Goal: Task Accomplishment & Management: Use online tool/utility

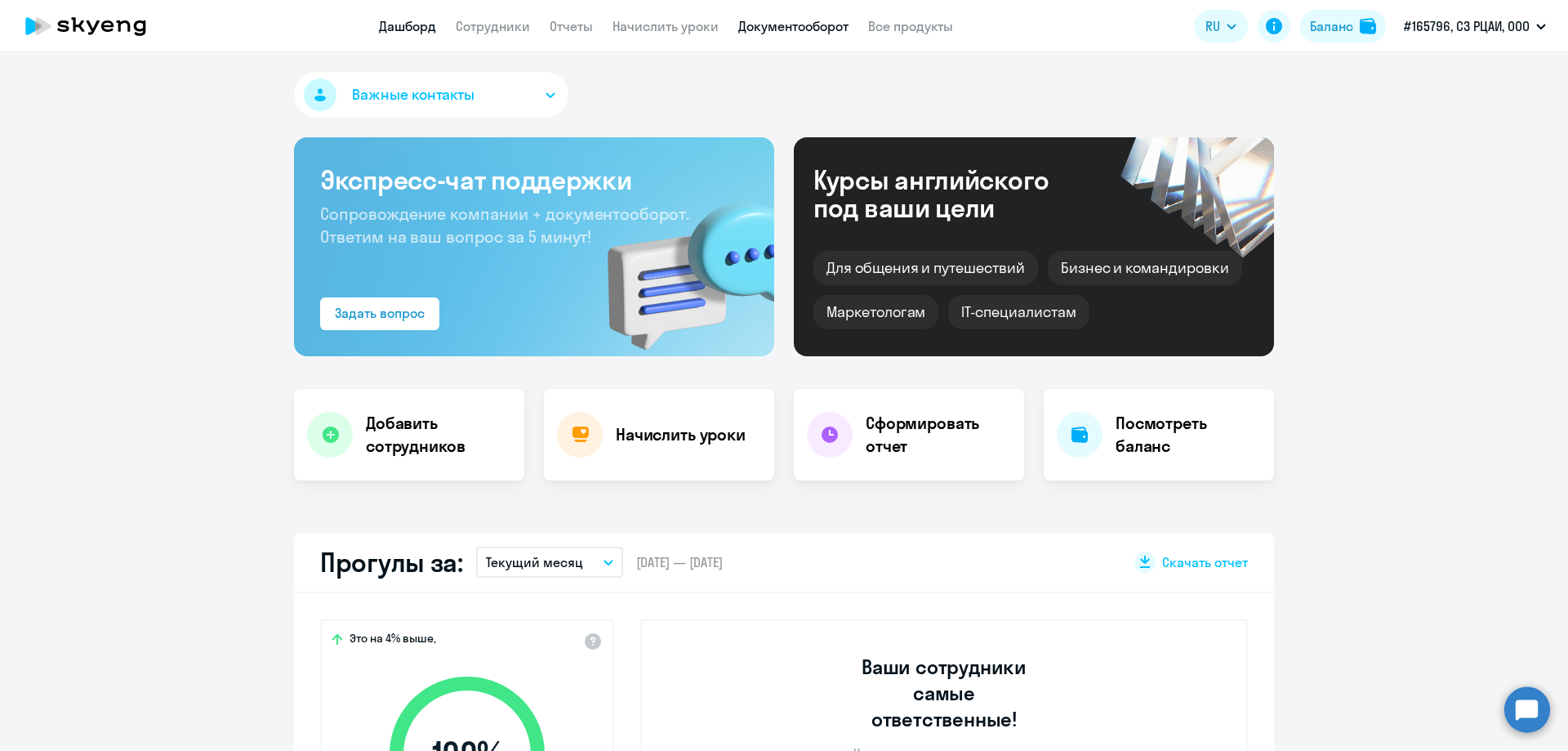
click at [780, 20] on link "Документооборот" at bounding box center [793, 26] width 110 height 16
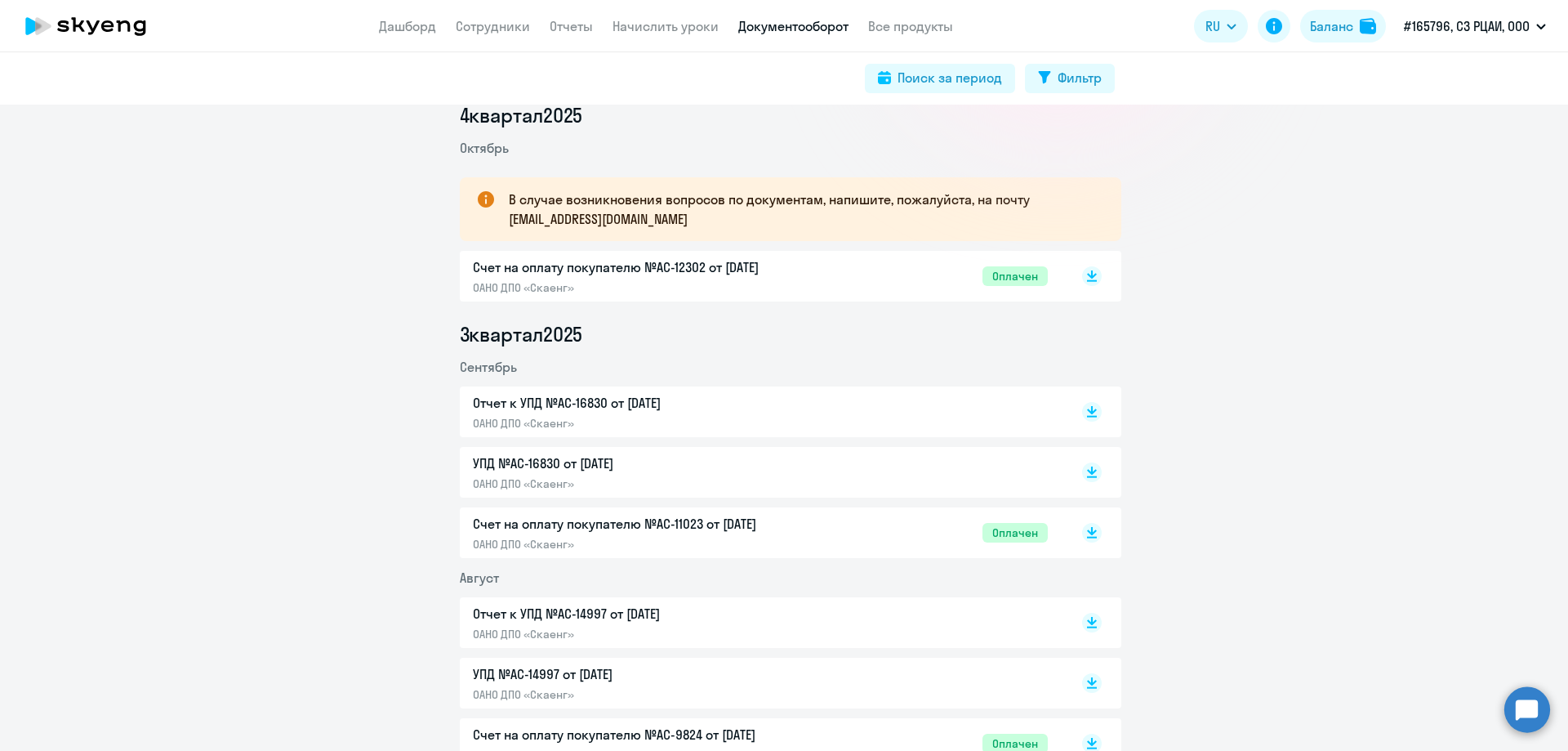
scroll to position [164, 0]
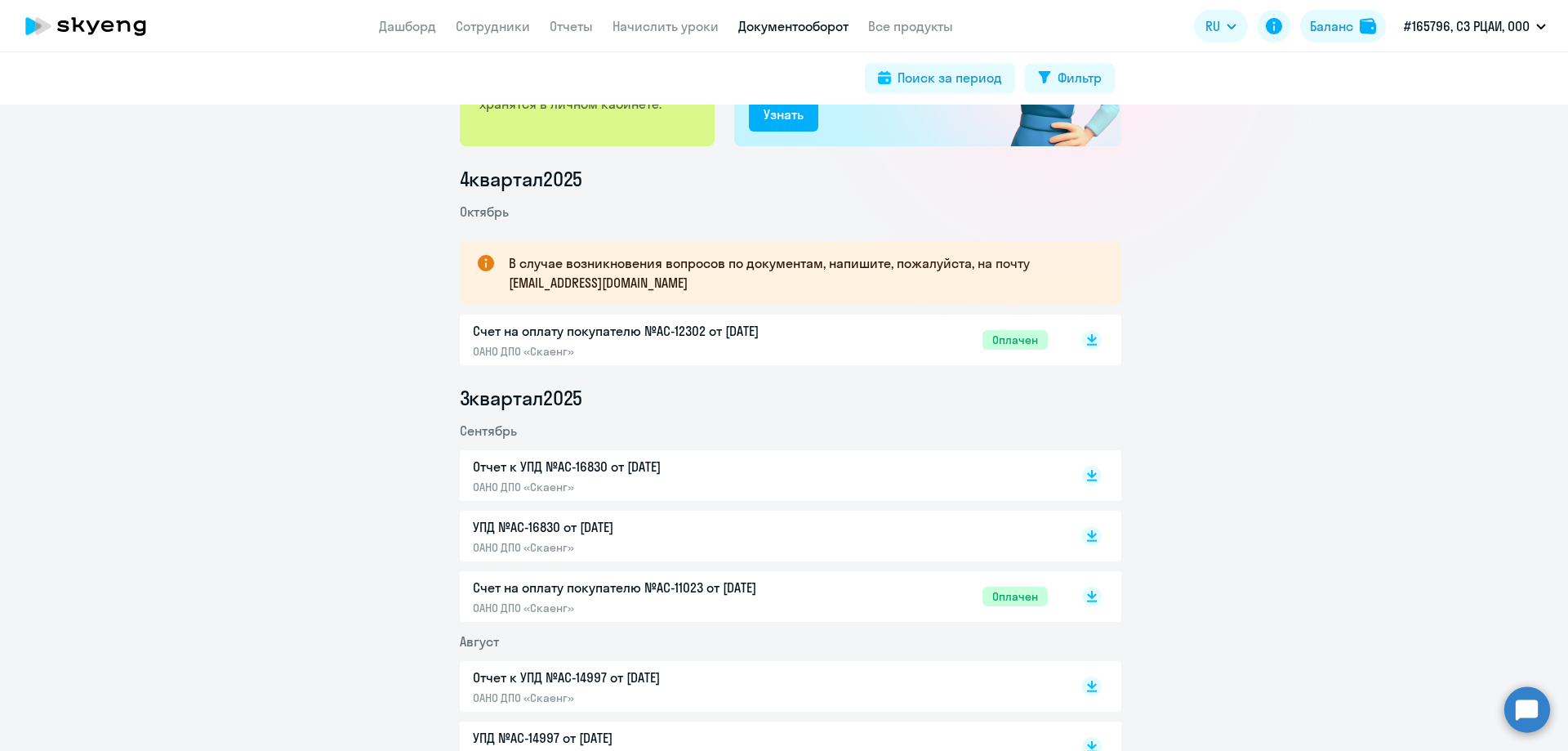
click at [1532, 708] on circle at bounding box center [1527, 709] width 46 height 46
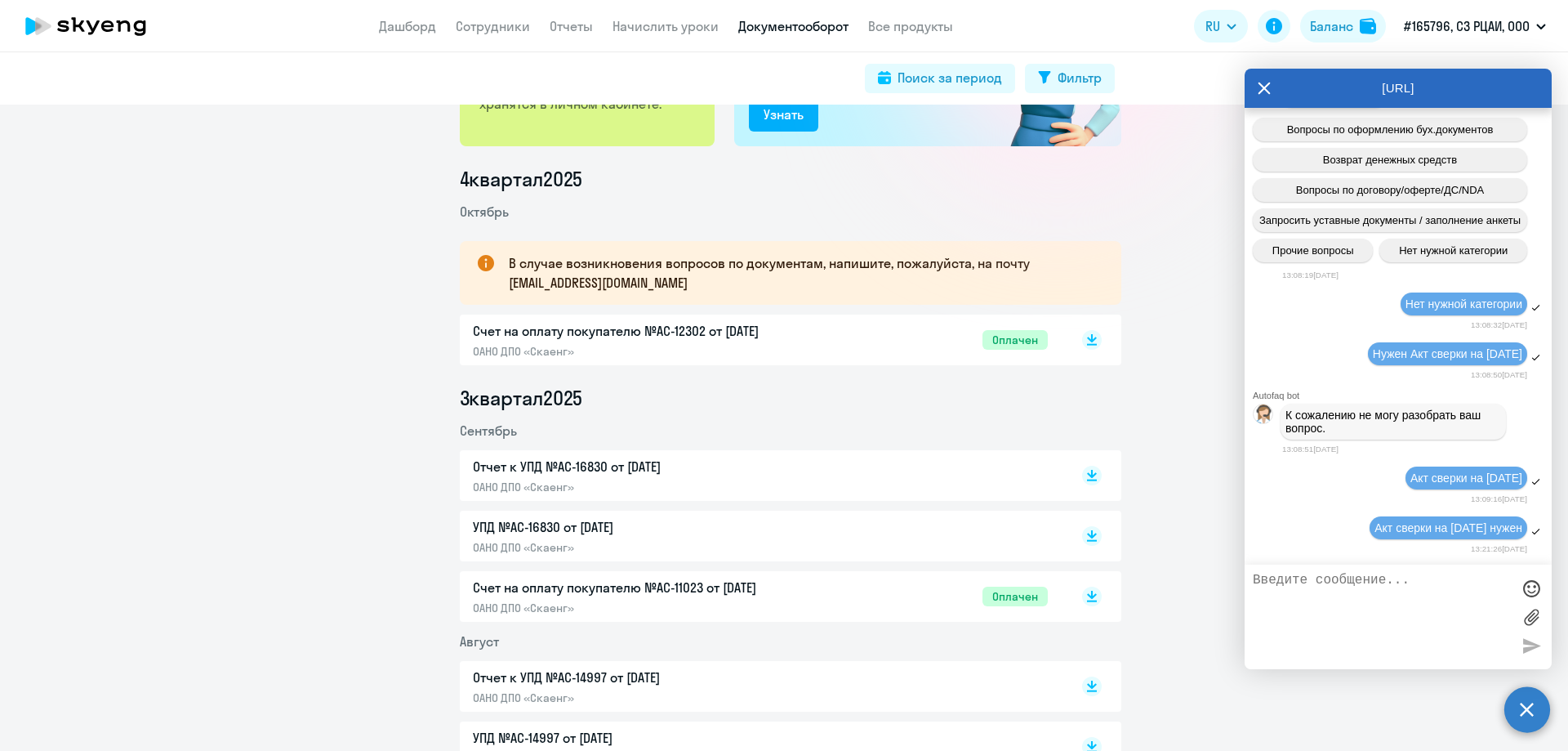
scroll to position [602, 0]
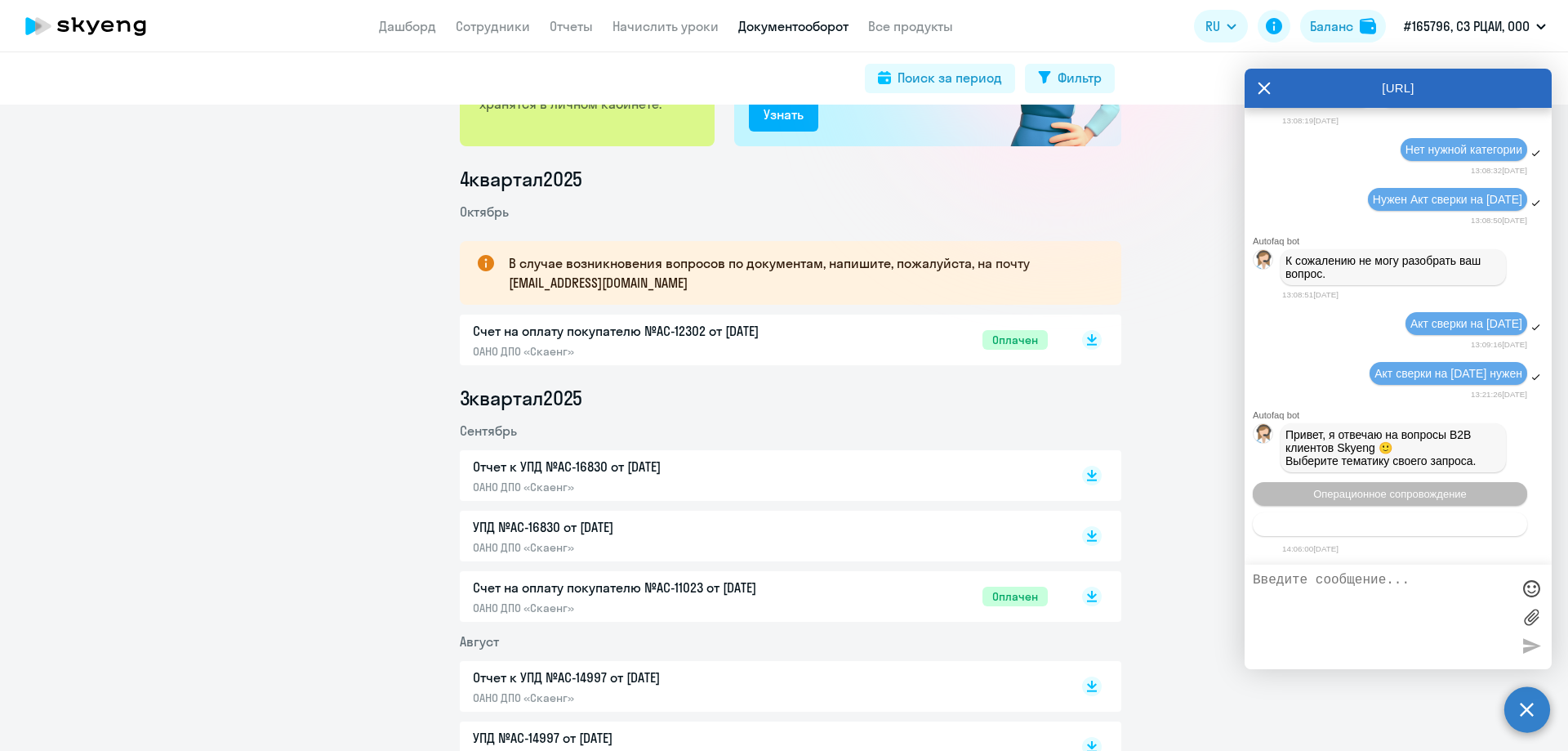
click at [1394, 521] on span "Тематики документооборот" at bounding box center [1390, 523] width 136 height 12
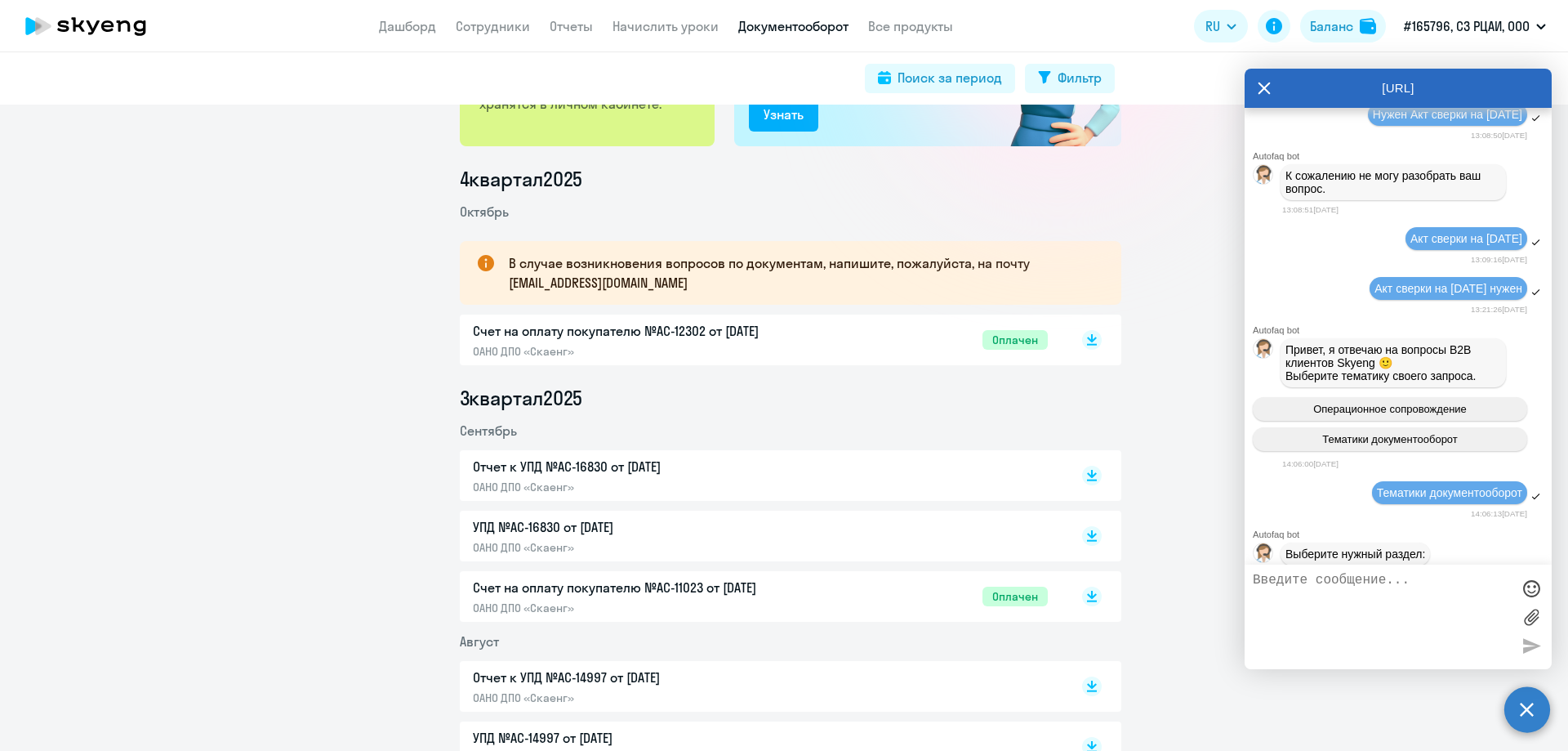
scroll to position [780, 0]
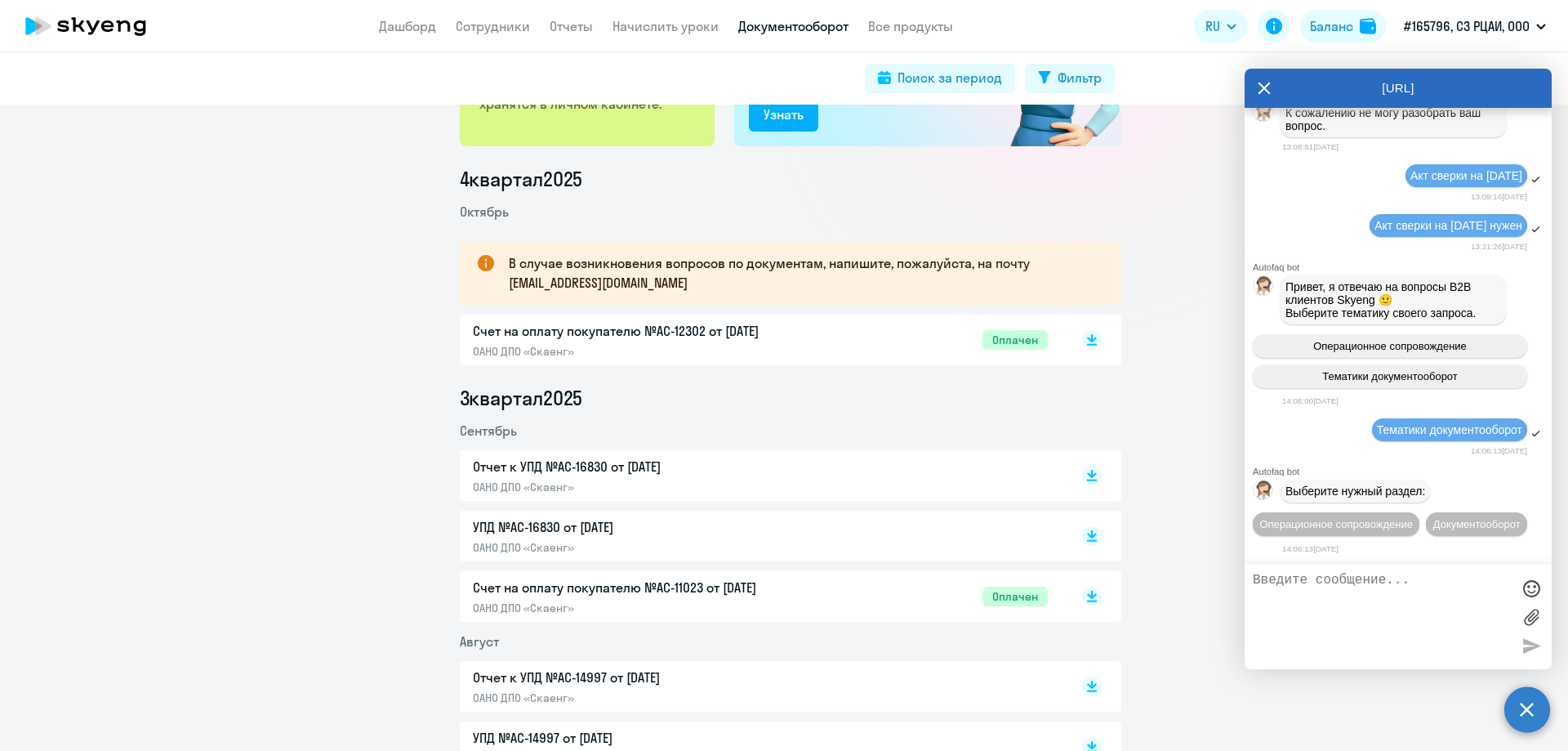
click at [1433, 521] on span "Документооборот" at bounding box center [1476, 523] width 87 height 12
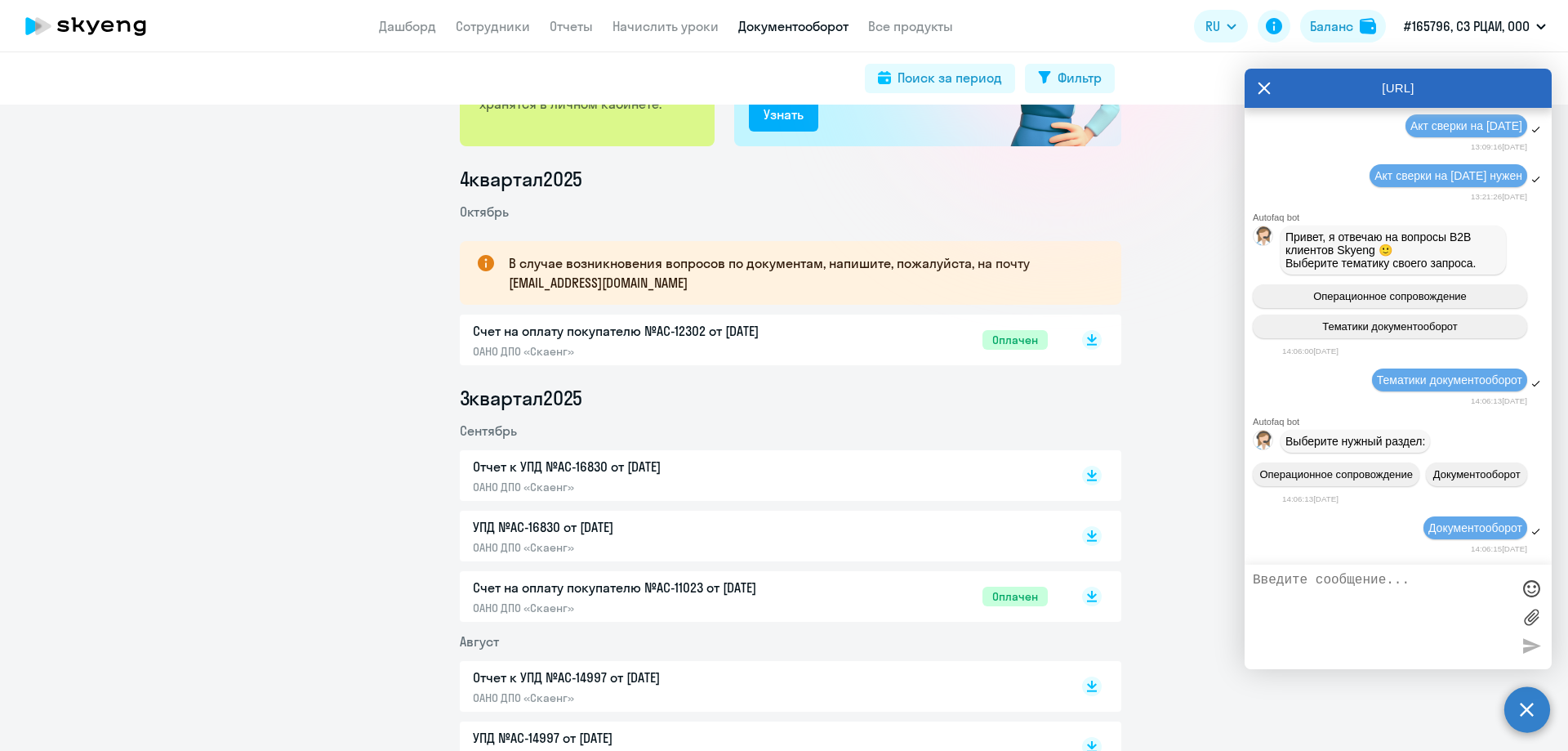
scroll to position [1049, 0]
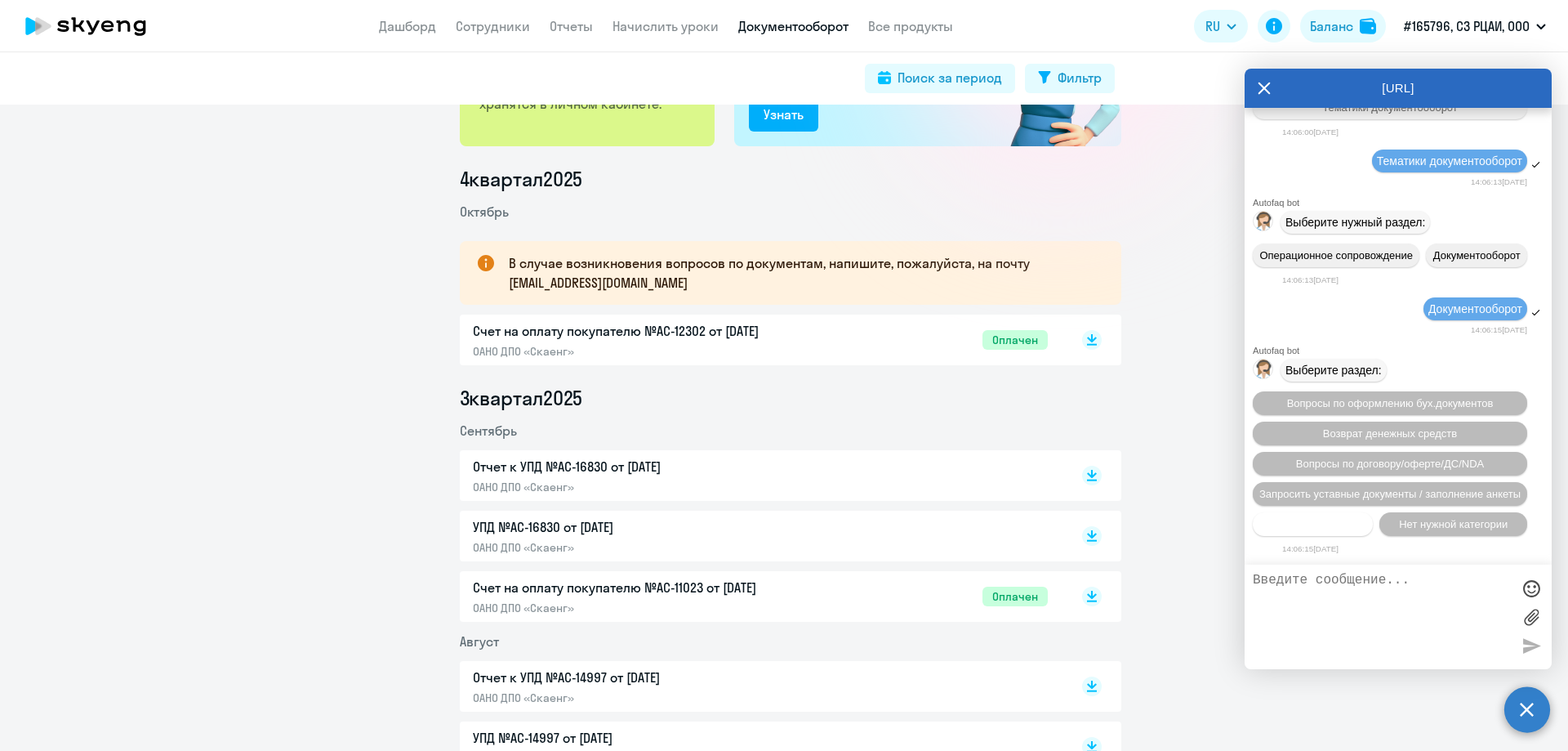
click at [1314, 520] on span "Прочие вопросы" at bounding box center [1313, 523] width 81 height 12
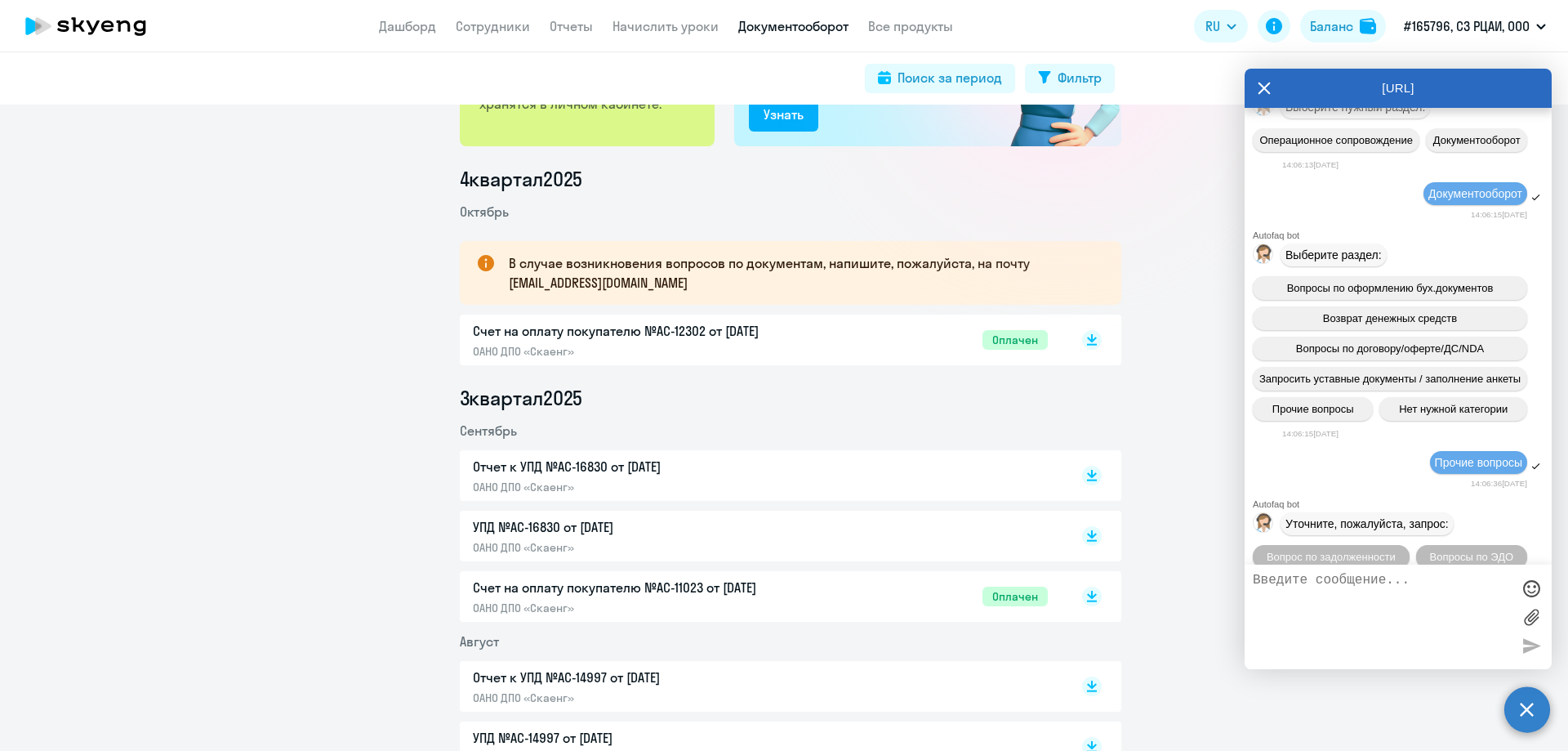
scroll to position [1349, 0]
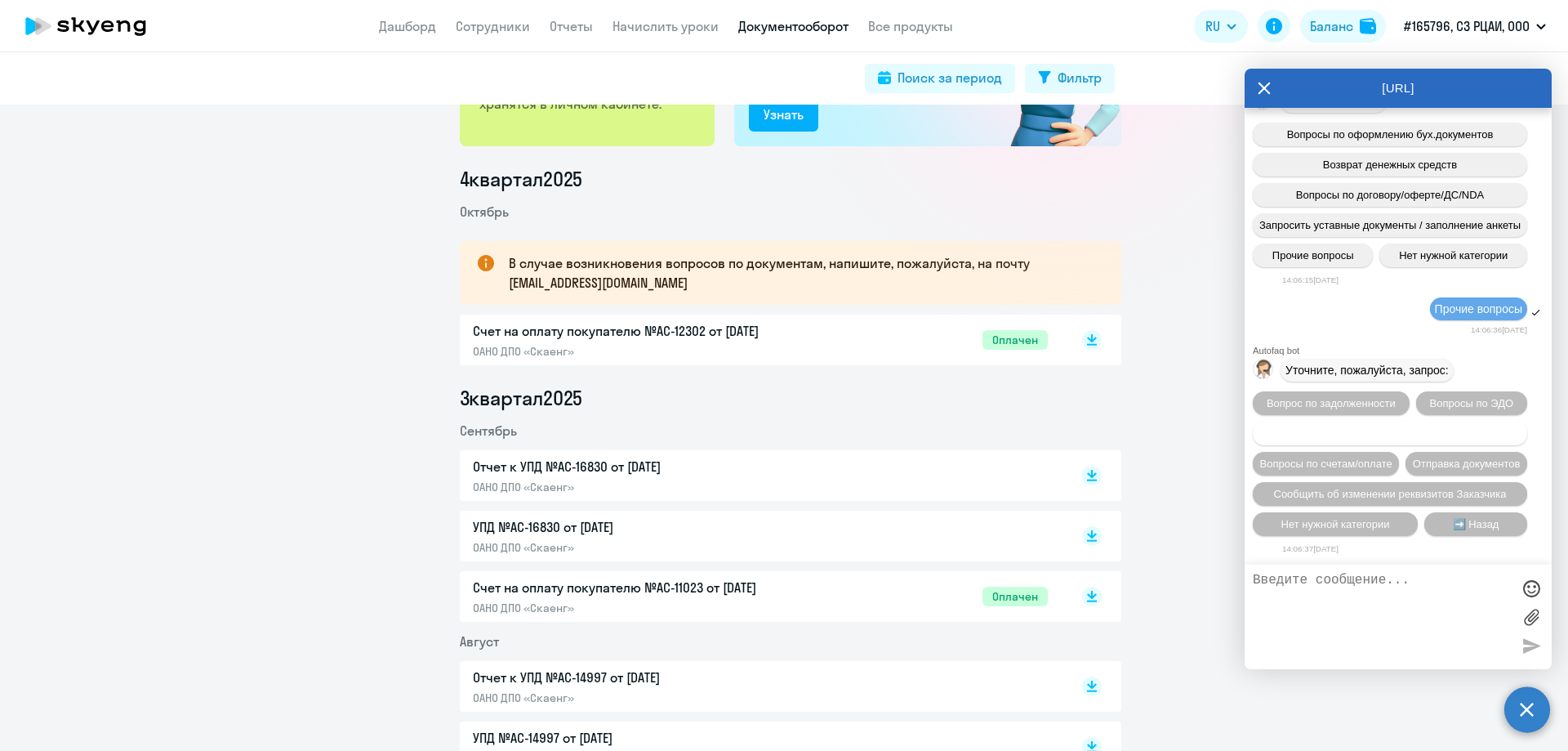
click at [1448, 427] on span "Запросить/отправить нам акт сверки" at bounding box center [1390, 432] width 182 height 12
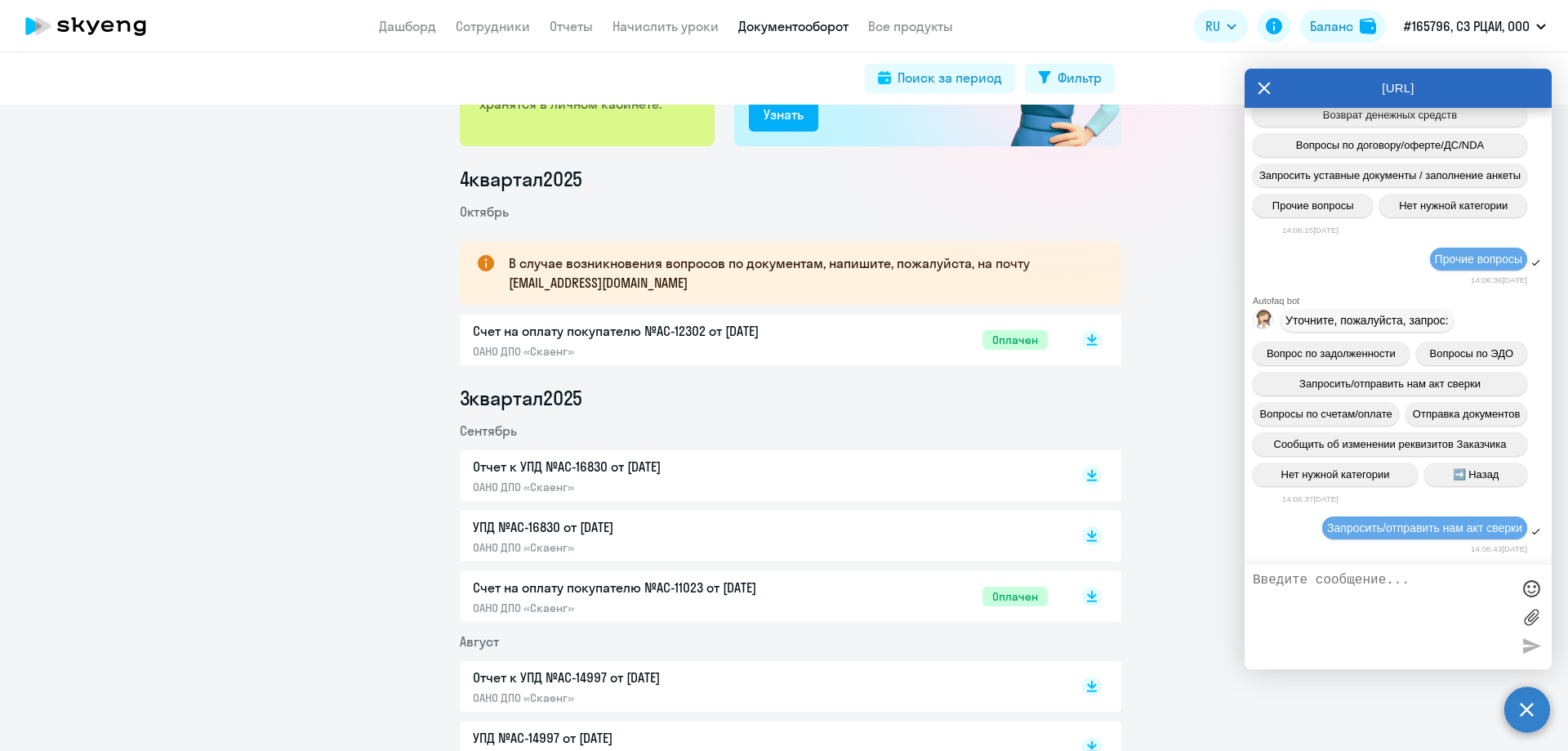
scroll to position [1538, 0]
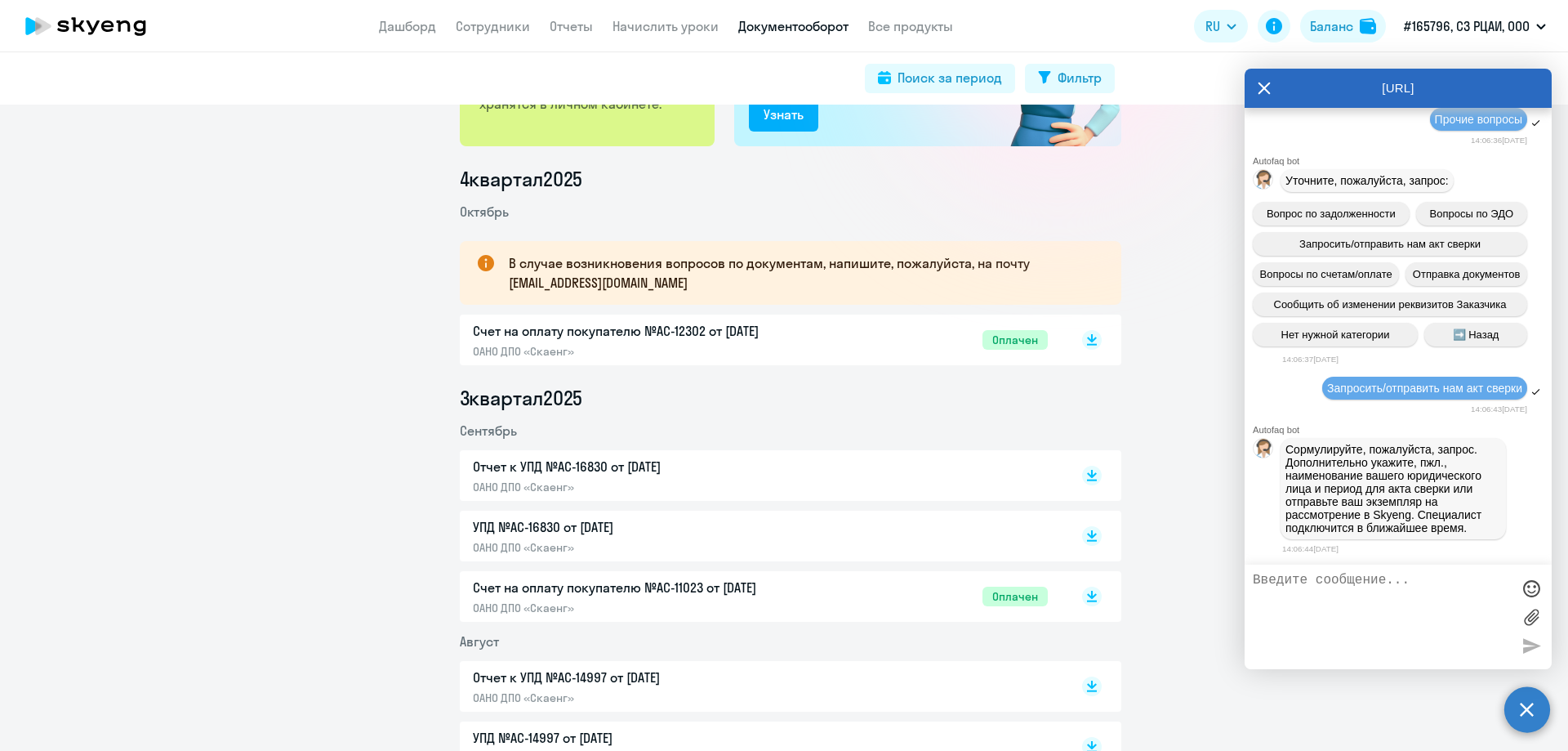
click at [1344, 581] on textarea at bounding box center [1382, 616] width 258 height 88
click at [1249, 574] on div "ООО "СЗ РЦАИ" at bounding box center [1398, 616] width 307 height 104
drag, startPoint x: 1256, startPoint y: 570, endPoint x: 1242, endPoint y: 588, distance: 22.8
click at [1252, 573] on div "ООО "СЗ РЦАИ" at bounding box center [1398, 616] width 307 height 104
drag, startPoint x: 1256, startPoint y: 577, endPoint x: 1260, endPoint y: 591, distance: 14.6
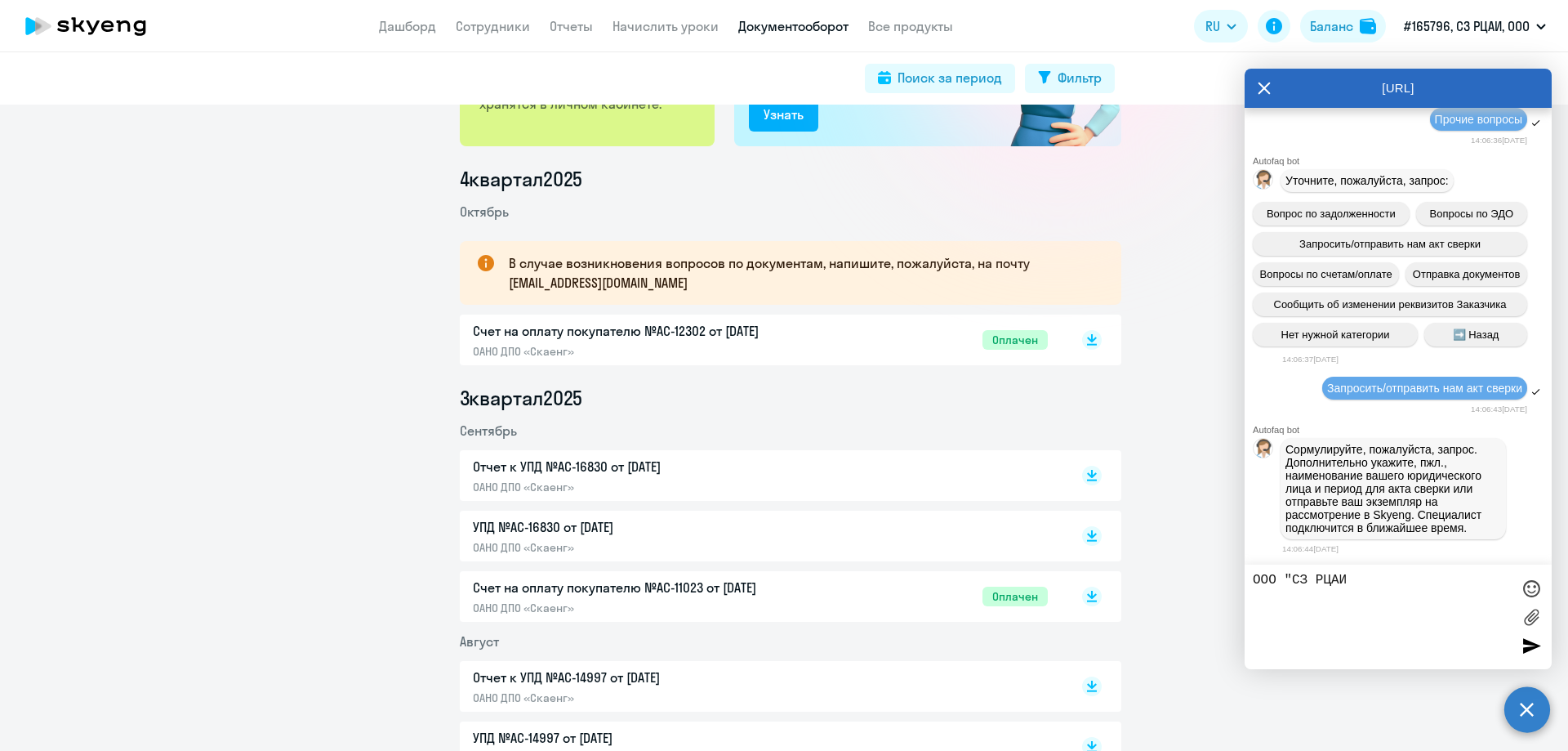
click at [1256, 578] on textarea "ООО "СЗ РЦАИ" at bounding box center [1382, 616] width 258 height 88
drag, startPoint x: 1340, startPoint y: 593, endPoint x: 1338, endPoint y: 602, distance: 9.2
click at [1338, 595] on textarea "Акт сверки за 3 кв. 2025 г. ООО "СЗ РЦАИ" at bounding box center [1382, 616] width 258 height 88
type textarea "Акт сверки за 3 кв. 2025 г. ООО "СЗ РЦАИ", ИНН 7802108403"
click at [1537, 644] on div at bounding box center [1532, 646] width 25 height 25
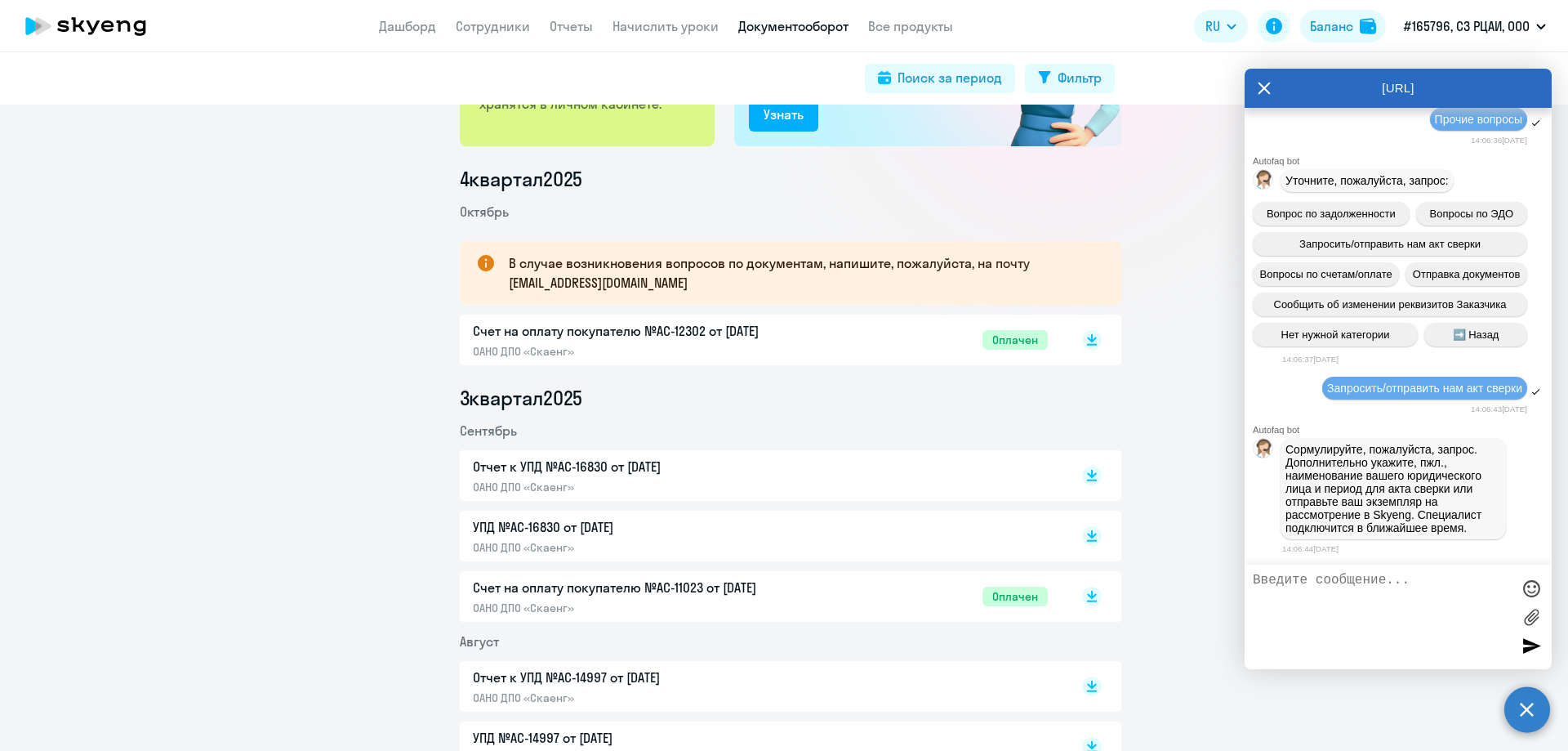
scroll to position [1601, 0]
